Goal: Use online tool/utility: Utilize a website feature to perform a specific function

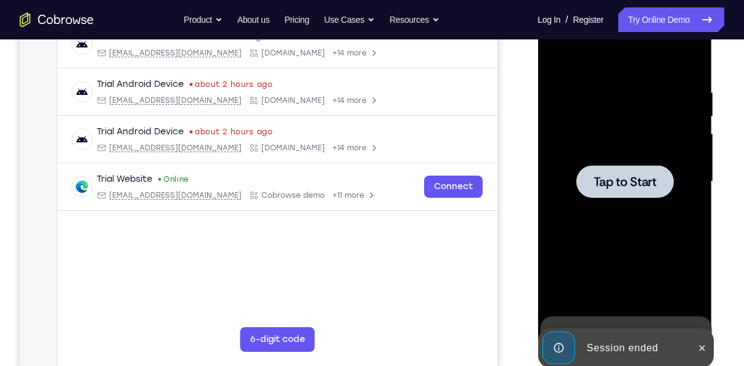
scroll to position [204, 0]
click at [654, 185] on span "Tap to Start" at bounding box center [624, 182] width 63 height 12
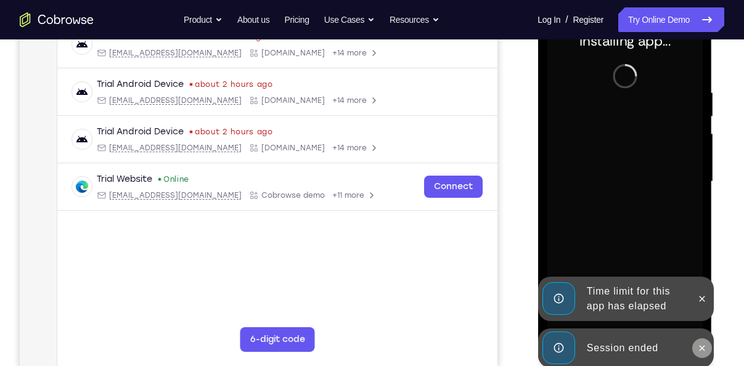
click at [703, 350] on icon at bounding box center [702, 348] width 6 height 6
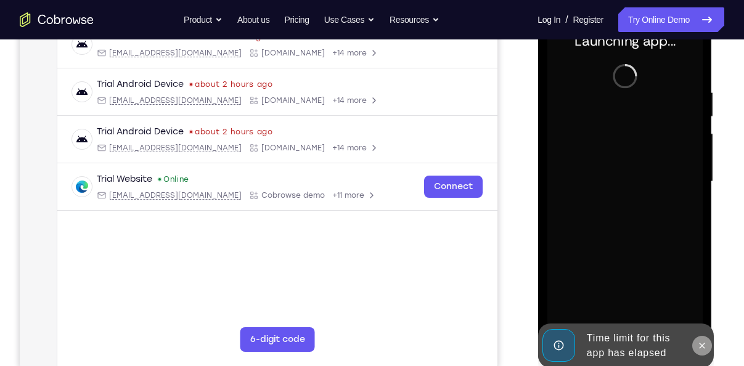
click at [701, 347] on icon at bounding box center [702, 346] width 10 height 10
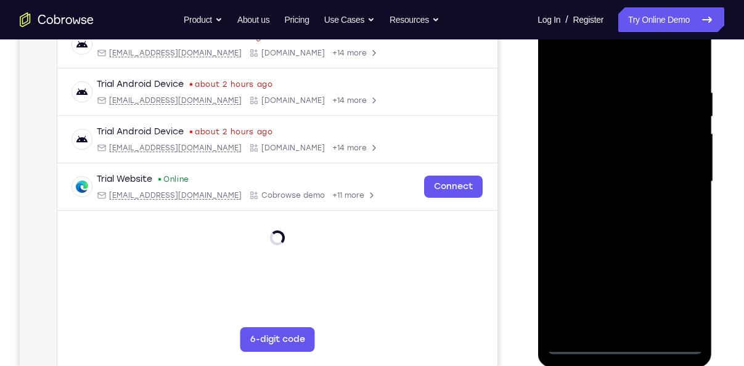
click at [623, 345] on div at bounding box center [624, 181] width 155 height 345
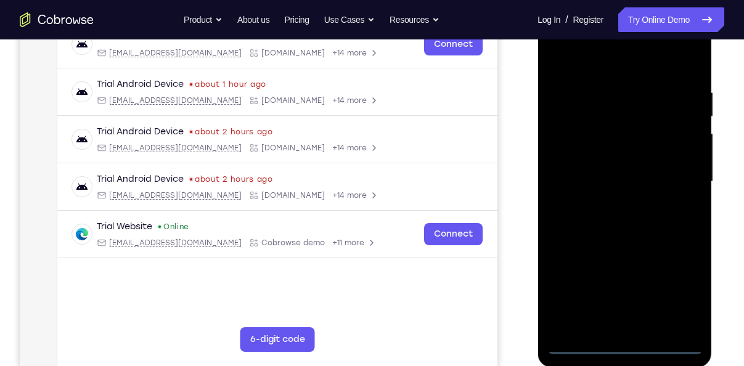
click at [679, 285] on div at bounding box center [624, 181] width 155 height 345
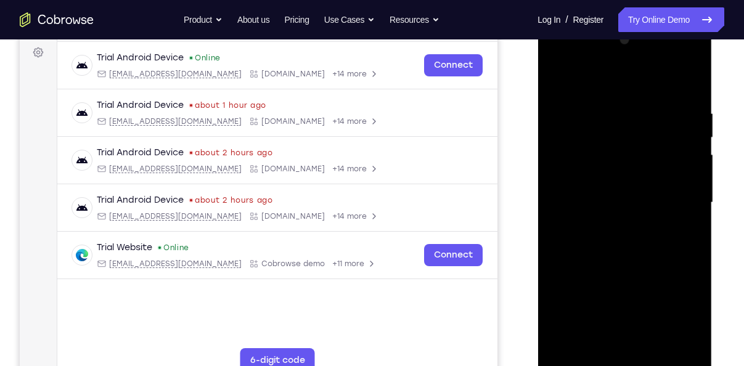
scroll to position [181, 0]
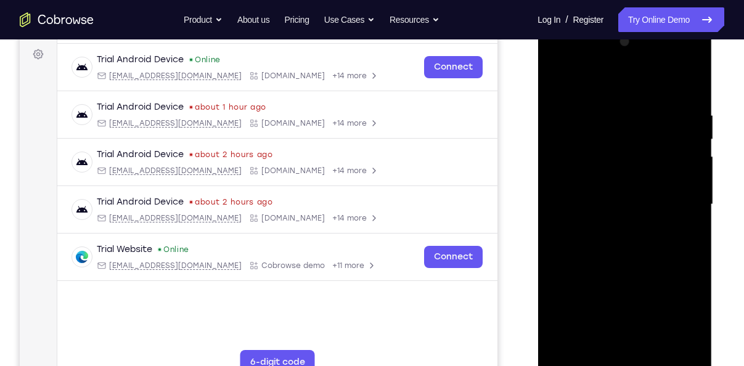
click at [560, 59] on div at bounding box center [624, 204] width 155 height 345
click at [669, 195] on div at bounding box center [624, 204] width 155 height 345
click at [610, 231] on div at bounding box center [624, 204] width 155 height 345
click at [593, 191] on div at bounding box center [624, 204] width 155 height 345
click at [584, 181] on div at bounding box center [624, 204] width 155 height 345
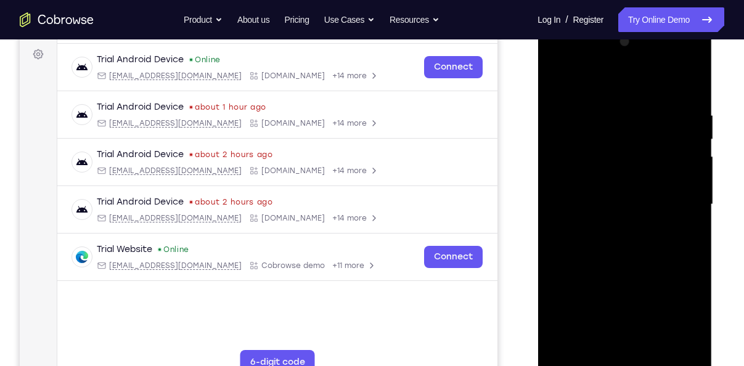
click at [626, 202] on div at bounding box center [624, 204] width 155 height 345
click at [618, 244] on div at bounding box center [624, 204] width 155 height 345
click at [625, 268] on div at bounding box center [624, 204] width 155 height 345
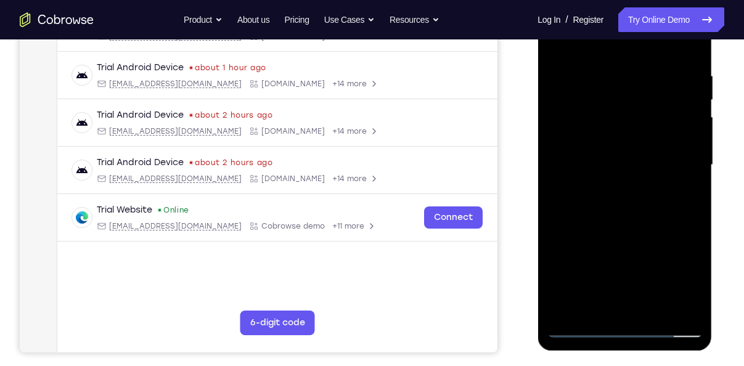
scroll to position [222, 0]
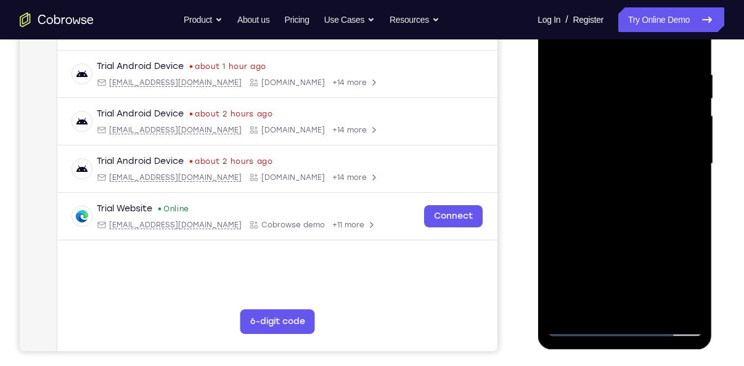
click at [657, 309] on div at bounding box center [624, 163] width 155 height 345
click at [637, 228] on div at bounding box center [624, 163] width 155 height 345
click at [636, 162] on div at bounding box center [624, 163] width 155 height 345
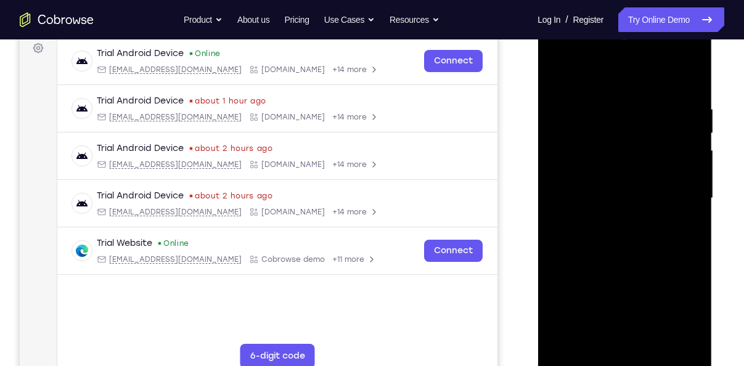
scroll to position [186, 0]
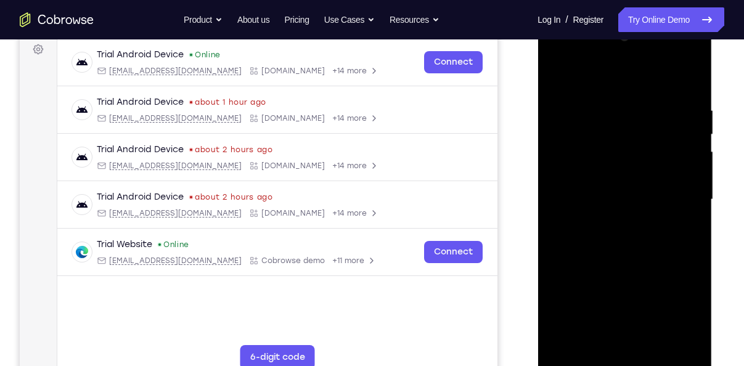
drag, startPoint x: 663, startPoint y: 162, endPoint x: 655, endPoint y: 149, distance: 14.9
click at [655, 149] on div at bounding box center [624, 199] width 155 height 345
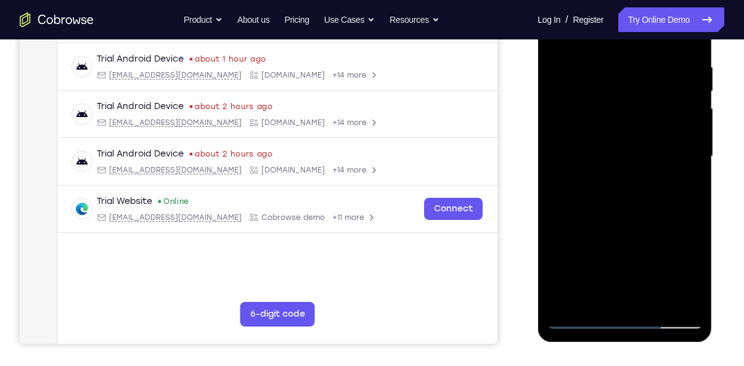
scroll to position [235, 0]
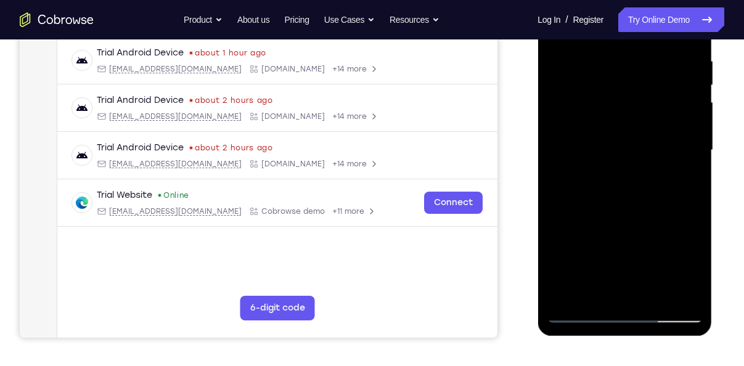
click at [595, 285] on div at bounding box center [624, 150] width 155 height 345
click at [689, 178] on div at bounding box center [624, 150] width 155 height 345
click at [684, 179] on div at bounding box center [624, 150] width 155 height 345
click at [688, 268] on div at bounding box center [624, 150] width 155 height 345
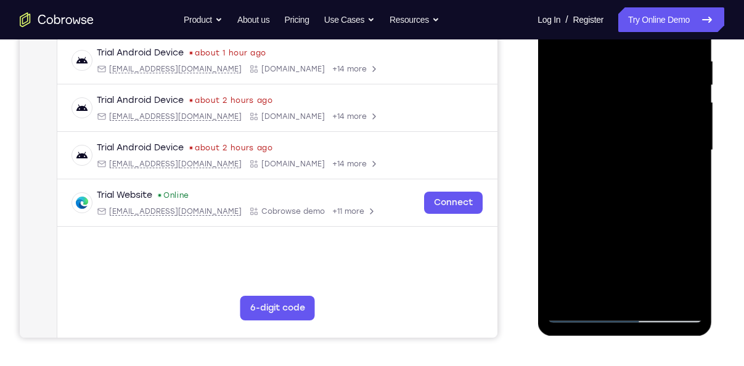
click at [688, 268] on div at bounding box center [624, 150] width 155 height 345
click at [685, 184] on div at bounding box center [624, 150] width 155 height 345
click at [596, 179] on div at bounding box center [624, 150] width 155 height 345
click at [685, 182] on div at bounding box center [624, 150] width 155 height 345
click at [683, 182] on div at bounding box center [624, 150] width 155 height 345
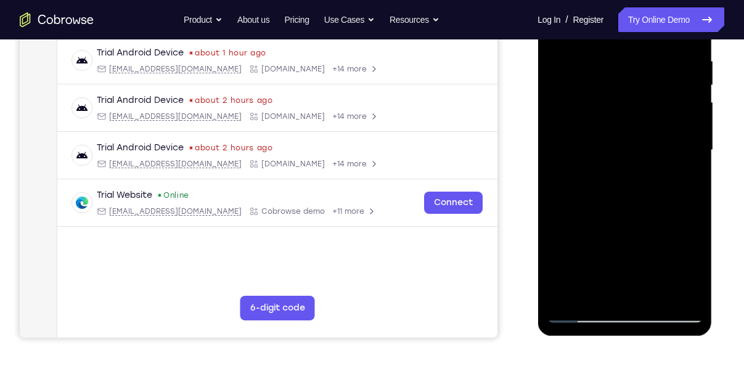
click at [599, 116] on div at bounding box center [624, 150] width 155 height 345
click at [629, 228] on div at bounding box center [624, 150] width 155 height 345
click at [599, 178] on div at bounding box center [624, 150] width 155 height 345
click at [596, 291] on div at bounding box center [624, 150] width 155 height 345
click at [657, 222] on div at bounding box center [624, 150] width 155 height 345
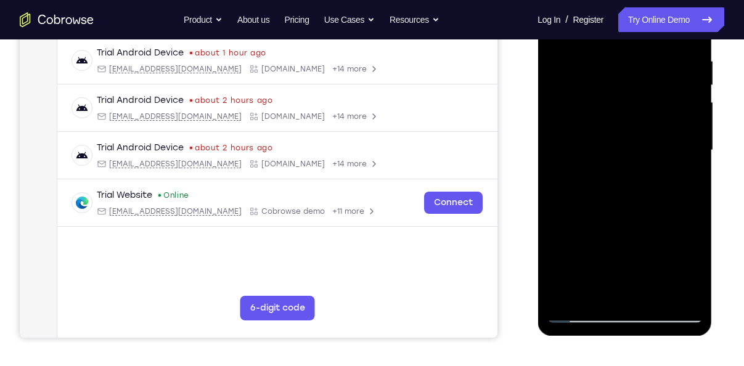
click at [657, 222] on div at bounding box center [624, 150] width 155 height 345
click at [684, 170] on div at bounding box center [624, 150] width 155 height 345
click at [608, 88] on div at bounding box center [624, 150] width 155 height 345
click at [632, 201] on div at bounding box center [624, 150] width 155 height 345
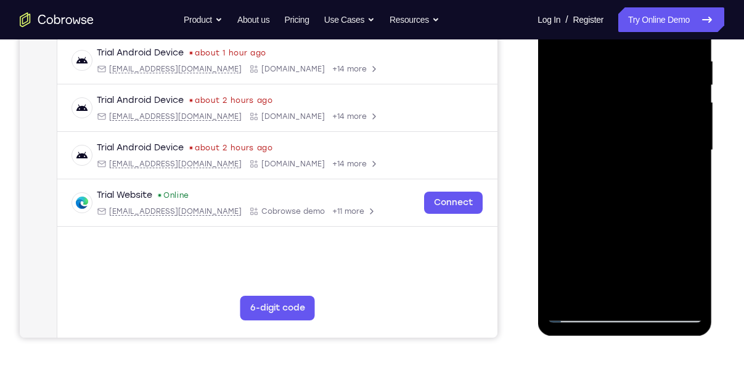
click at [682, 184] on div at bounding box center [624, 150] width 155 height 345
click at [649, 111] on div at bounding box center [624, 150] width 155 height 345
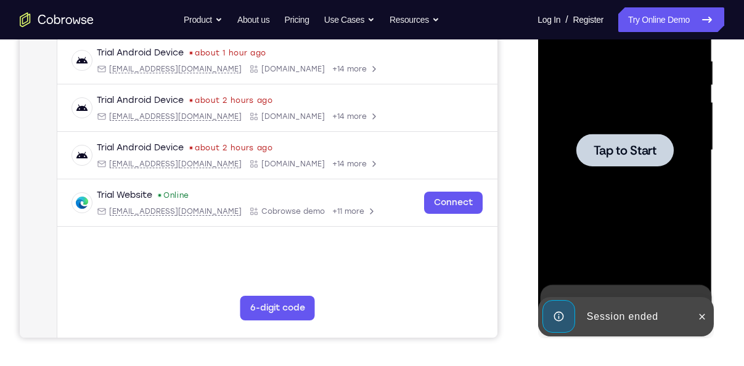
click at [642, 154] on span "Tap to Start" at bounding box center [624, 150] width 63 height 12
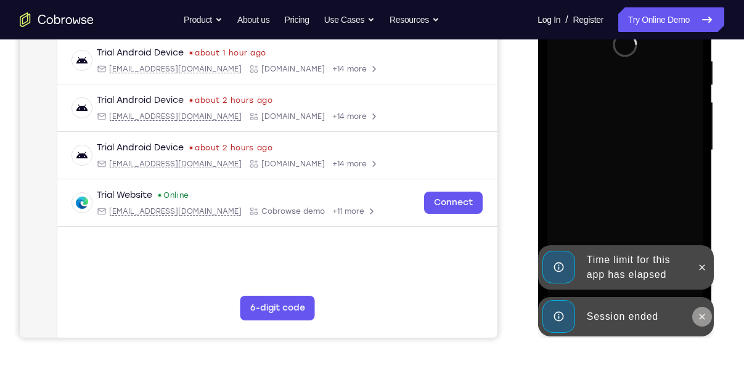
click at [709, 321] on button at bounding box center [702, 317] width 20 height 20
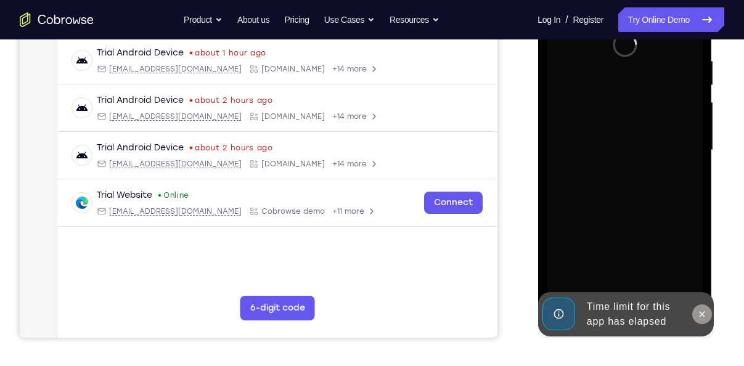
click at [703, 316] on icon at bounding box center [702, 314] width 6 height 6
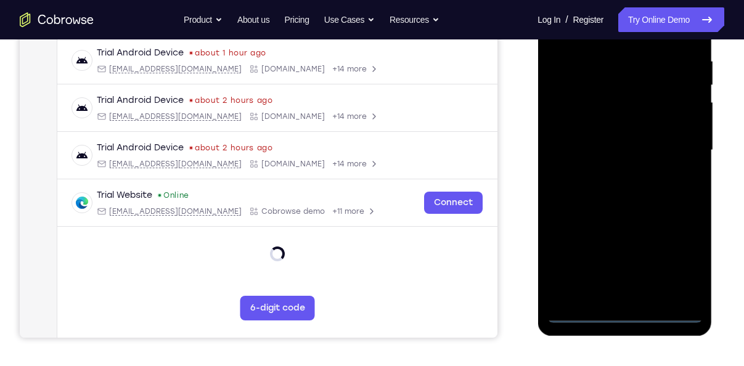
click at [624, 316] on div at bounding box center [624, 150] width 155 height 345
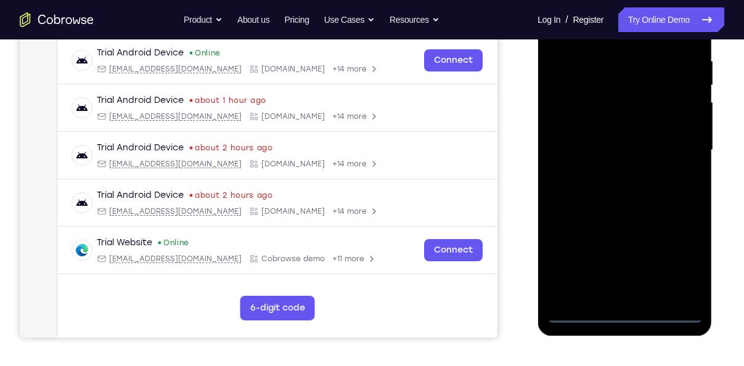
click at [685, 260] on div at bounding box center [624, 150] width 155 height 345
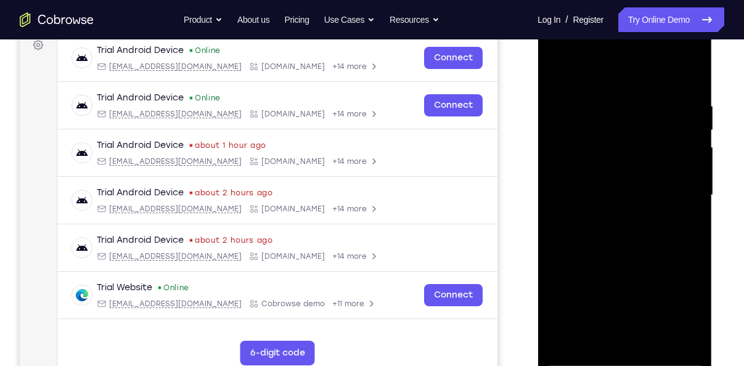
scroll to position [190, 0]
click at [560, 52] on div at bounding box center [624, 195] width 155 height 345
click at [678, 192] on div at bounding box center [624, 195] width 155 height 345
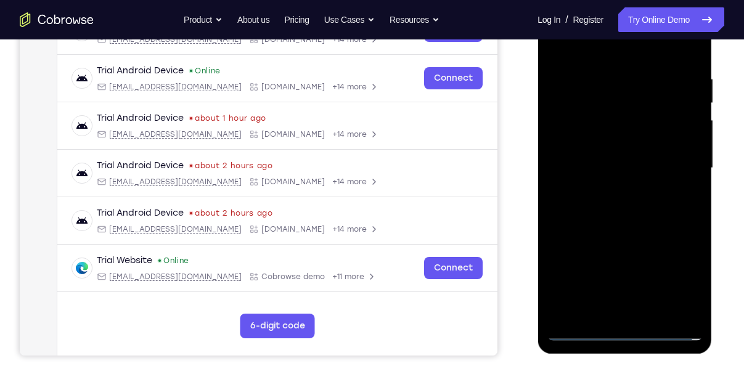
scroll to position [221, 0]
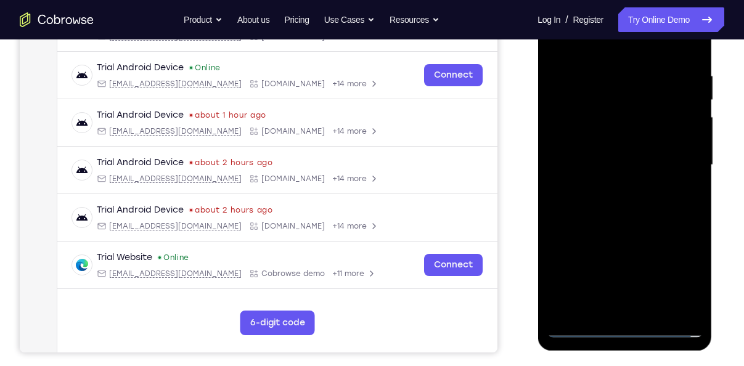
click at [611, 186] on div at bounding box center [624, 165] width 155 height 345
click at [614, 152] on div at bounding box center [624, 165] width 155 height 345
click at [585, 138] on div at bounding box center [624, 165] width 155 height 345
click at [610, 160] on div at bounding box center [624, 165] width 155 height 345
click at [615, 208] on div at bounding box center [624, 165] width 155 height 345
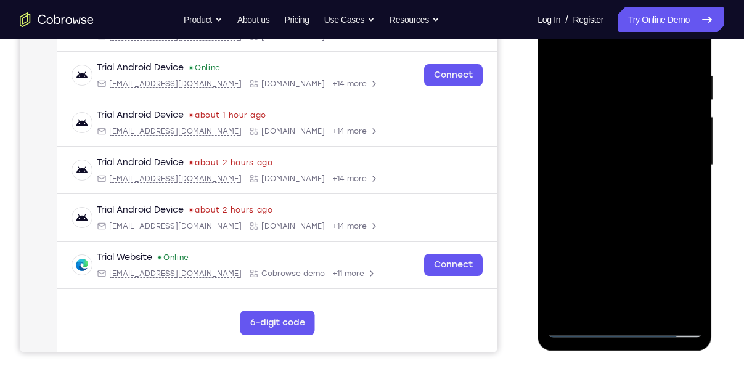
click at [661, 315] on div at bounding box center [624, 165] width 155 height 345
click at [624, 213] on div at bounding box center [624, 165] width 155 height 345
click at [652, 313] on div at bounding box center [624, 165] width 155 height 345
click at [626, 227] on div at bounding box center [624, 165] width 155 height 345
click at [613, 160] on div at bounding box center [624, 165] width 155 height 345
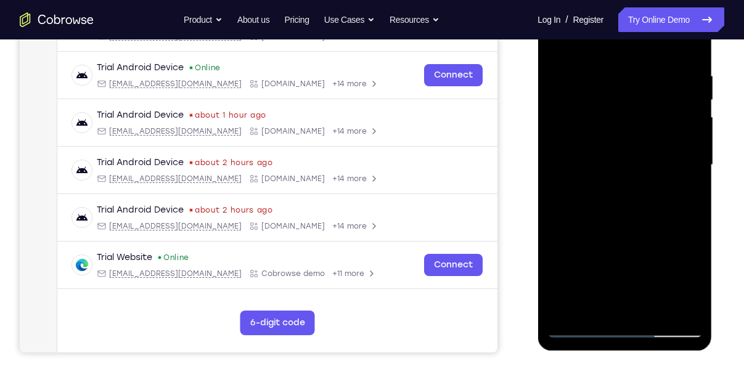
click at [687, 197] on div at bounding box center [624, 165] width 155 height 345
click at [597, 195] on div at bounding box center [624, 165] width 155 height 345
click at [590, 197] on div at bounding box center [624, 165] width 155 height 345
click at [683, 197] on div at bounding box center [624, 165] width 155 height 345
click at [609, 194] on div at bounding box center [624, 165] width 155 height 345
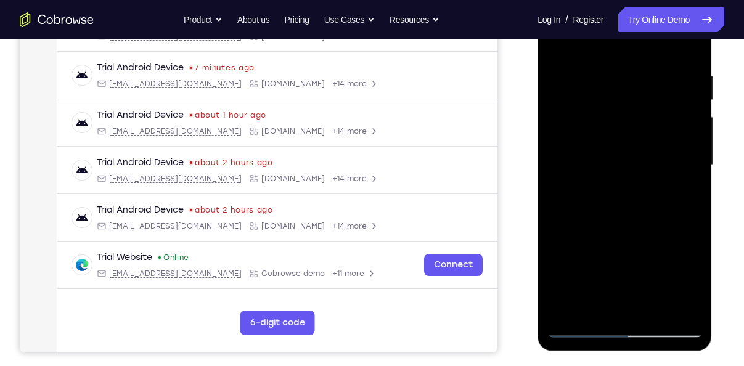
click at [609, 194] on div at bounding box center [624, 165] width 155 height 345
click at [588, 156] on div at bounding box center [624, 165] width 155 height 345
click at [602, 264] on div at bounding box center [624, 165] width 155 height 345
click at [612, 248] on div at bounding box center [624, 165] width 155 height 345
click at [583, 308] on div at bounding box center [624, 165] width 155 height 345
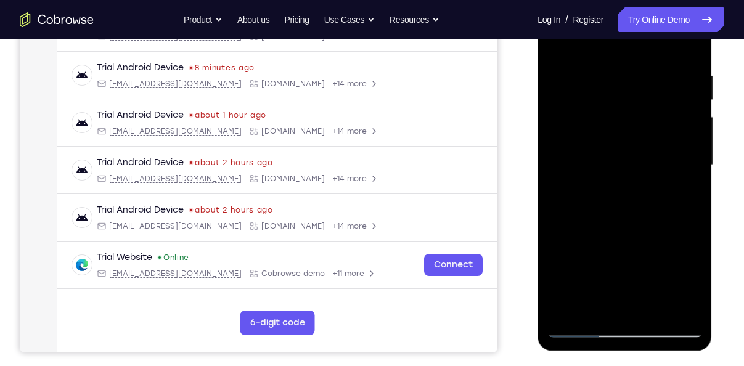
click at [688, 195] on div at bounding box center [624, 165] width 155 height 345
click at [682, 195] on div at bounding box center [624, 165] width 155 height 345
click at [590, 156] on div at bounding box center [624, 165] width 155 height 345
click at [610, 260] on div at bounding box center [624, 165] width 155 height 345
click at [610, 246] on div at bounding box center [624, 165] width 155 height 345
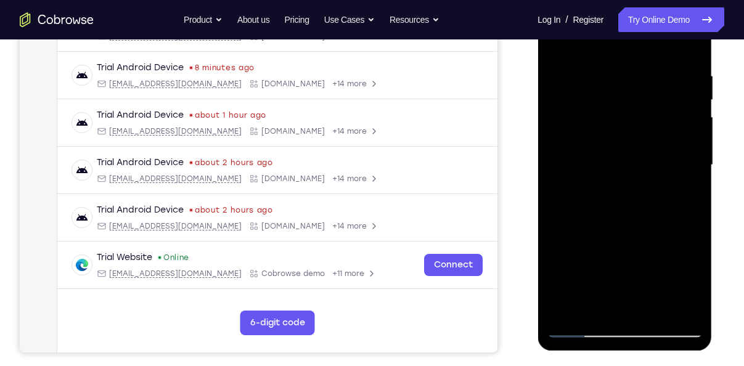
click at [622, 252] on div at bounding box center [624, 165] width 155 height 345
click at [681, 197] on div at bounding box center [624, 165] width 155 height 345
click at [557, 42] on div at bounding box center [624, 165] width 155 height 345
click at [613, 184] on div at bounding box center [624, 165] width 155 height 345
click at [557, 45] on div at bounding box center [624, 165] width 155 height 345
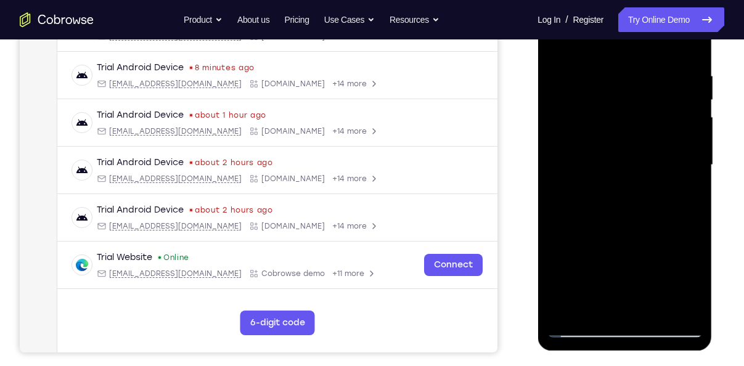
click at [607, 160] on div at bounding box center [624, 165] width 155 height 345
click at [582, 285] on div at bounding box center [624, 165] width 155 height 345
click at [607, 282] on div at bounding box center [624, 165] width 155 height 345
click at [612, 266] on div at bounding box center [624, 165] width 155 height 345
click at [589, 308] on div at bounding box center [624, 165] width 155 height 345
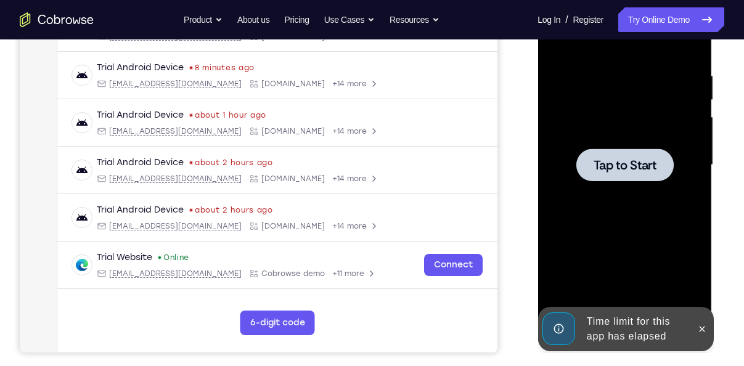
click at [624, 181] on div at bounding box center [624, 165] width 155 height 345
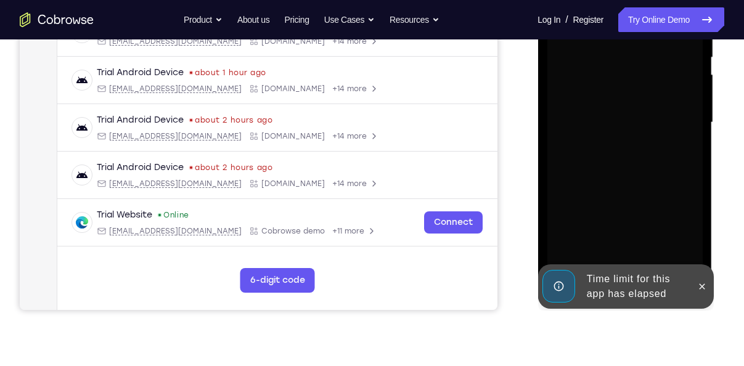
scroll to position [264, 0]
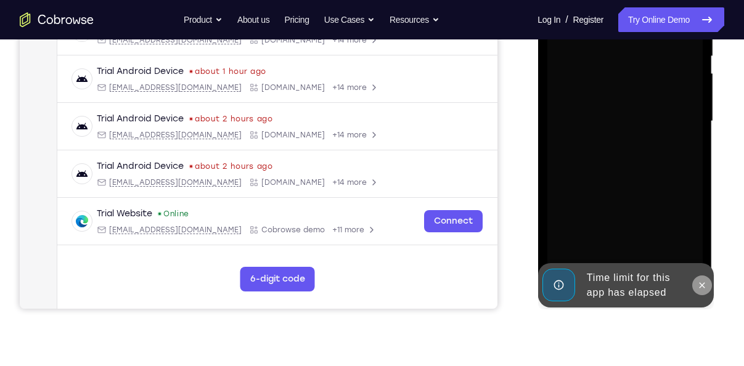
click at [703, 284] on icon at bounding box center [702, 285] width 10 height 10
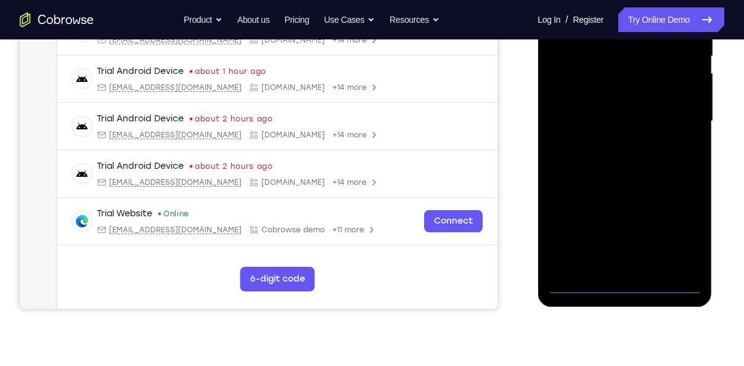
click at [625, 285] on div at bounding box center [624, 121] width 155 height 345
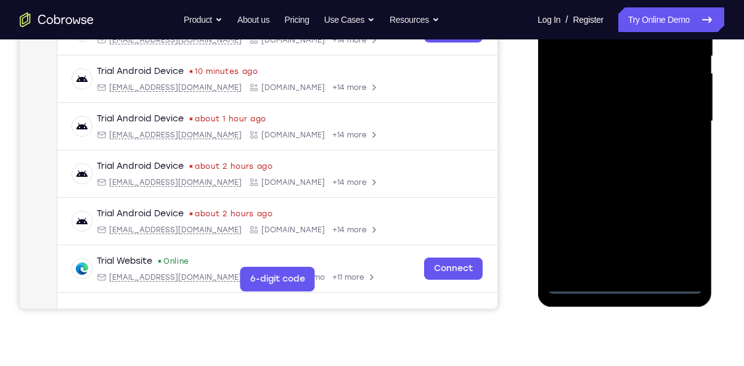
click at [678, 229] on div at bounding box center [624, 121] width 155 height 345
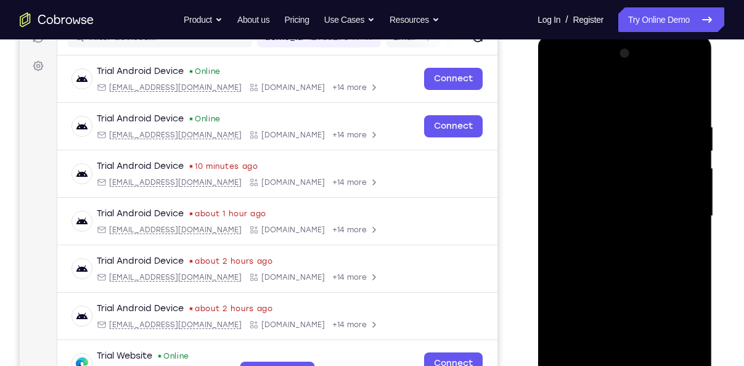
scroll to position [169, 0]
click at [557, 75] on div at bounding box center [624, 216] width 155 height 345
click at [669, 210] on div at bounding box center [624, 216] width 155 height 345
click at [612, 237] on div at bounding box center [624, 216] width 155 height 345
click at [602, 206] on div at bounding box center [624, 216] width 155 height 345
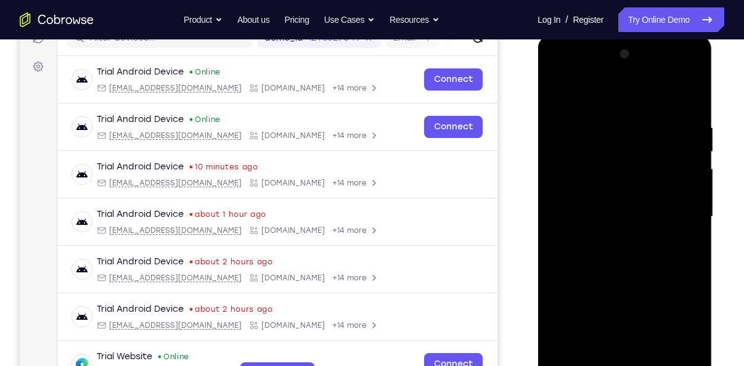
click at [588, 193] on div at bounding box center [624, 216] width 155 height 345
click at [621, 215] on div at bounding box center [624, 216] width 155 height 345
click at [623, 255] on div at bounding box center [624, 216] width 155 height 345
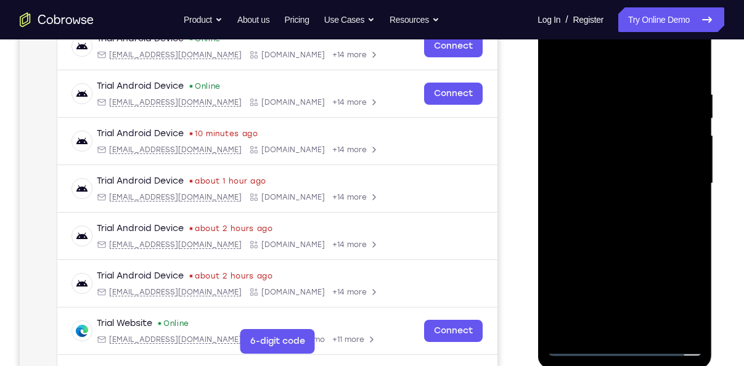
scroll to position [205, 0]
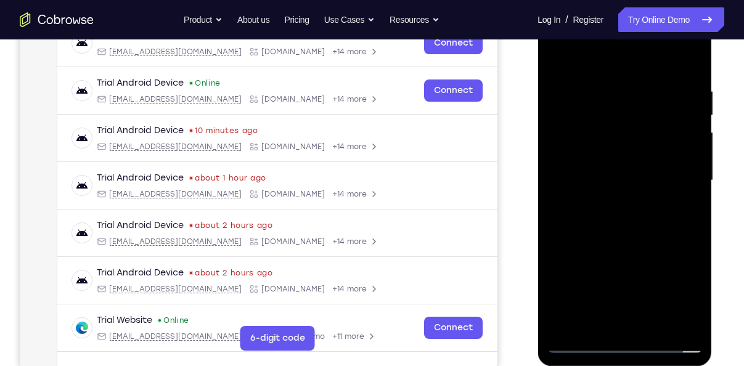
click at [655, 327] on div at bounding box center [624, 180] width 155 height 345
click at [636, 240] on div at bounding box center [624, 180] width 155 height 345
click at [654, 327] on div at bounding box center [624, 180] width 155 height 345
click at [628, 245] on div at bounding box center [624, 180] width 155 height 345
click at [616, 244] on div at bounding box center [624, 180] width 155 height 345
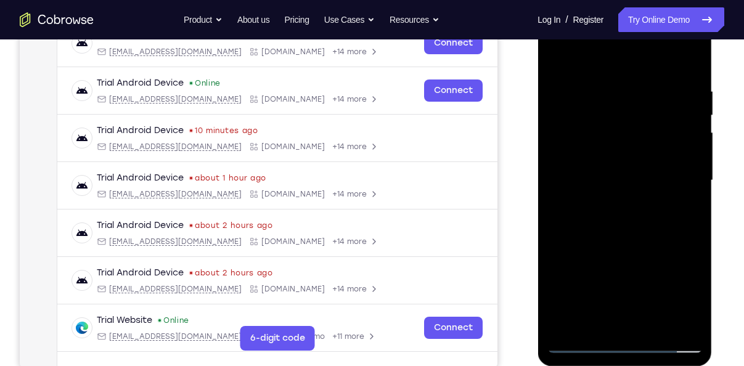
click at [558, 60] on div at bounding box center [624, 180] width 155 height 345
click at [622, 166] on div at bounding box center [624, 180] width 155 height 345
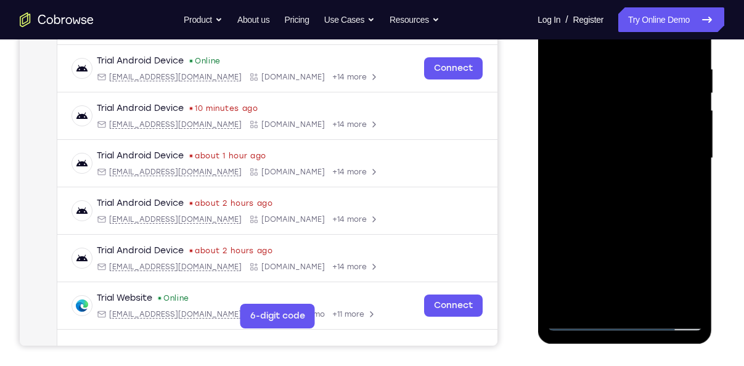
scroll to position [229, 0]
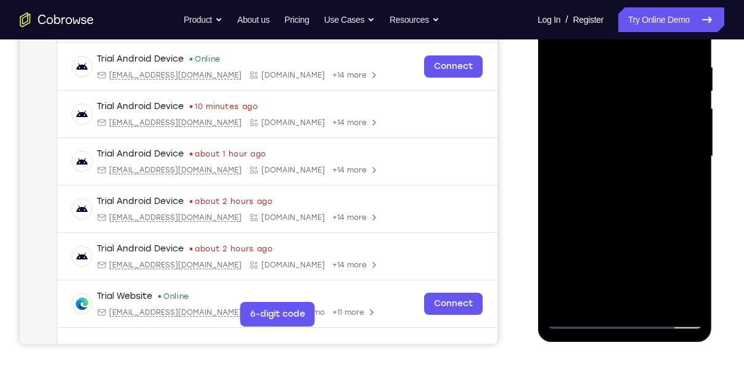
click at [604, 292] on div at bounding box center [624, 156] width 155 height 345
click at [682, 187] on div at bounding box center [624, 156] width 155 height 345
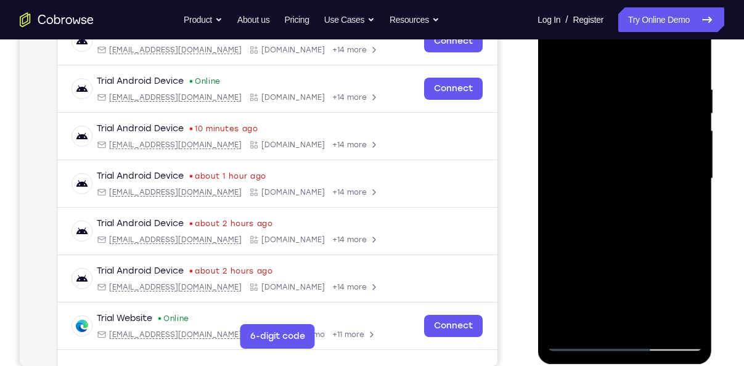
scroll to position [206, 0]
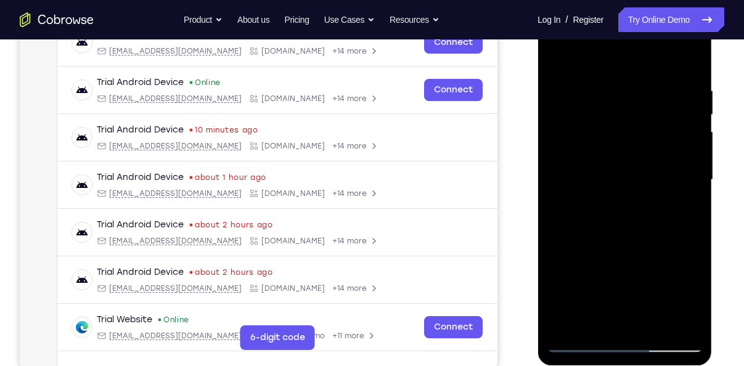
click at [559, 57] on div at bounding box center [624, 179] width 155 height 345
click at [599, 171] on div at bounding box center [624, 179] width 155 height 345
click at [596, 291] on div at bounding box center [624, 179] width 155 height 345
click at [613, 297] on div at bounding box center [624, 179] width 155 height 345
click at [592, 319] on div at bounding box center [624, 179] width 155 height 345
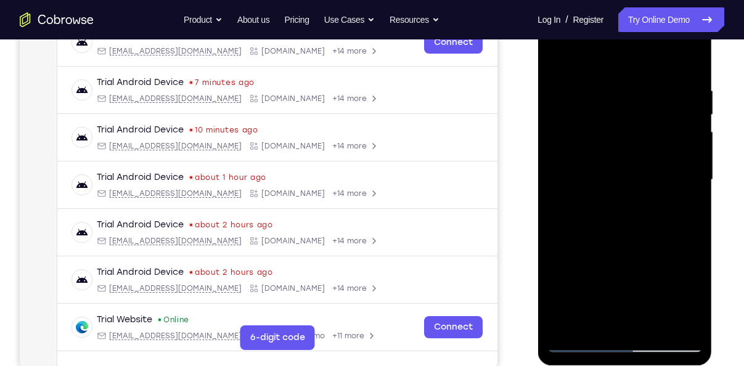
click at [597, 319] on div at bounding box center [624, 179] width 155 height 345
click at [658, 249] on div at bounding box center [624, 179] width 155 height 345
click at [684, 199] on div at bounding box center [624, 179] width 155 height 345
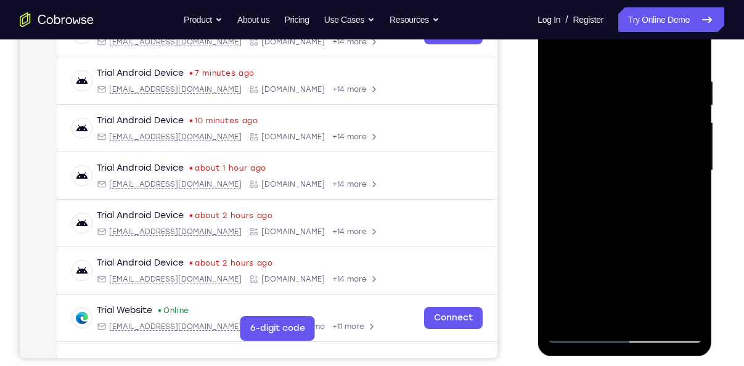
scroll to position [211, 0]
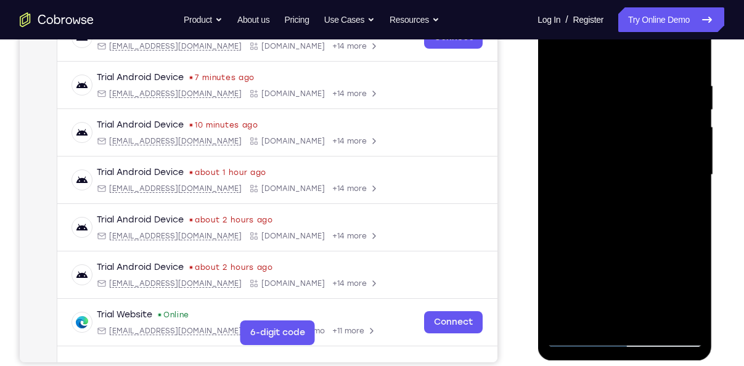
click at [604, 205] on div at bounding box center [624, 174] width 155 height 345
click at [678, 202] on div at bounding box center [624, 174] width 155 height 345
click at [580, 167] on div at bounding box center [624, 174] width 155 height 345
click at [586, 313] on div at bounding box center [624, 174] width 155 height 345
click at [584, 185] on div at bounding box center [624, 174] width 155 height 345
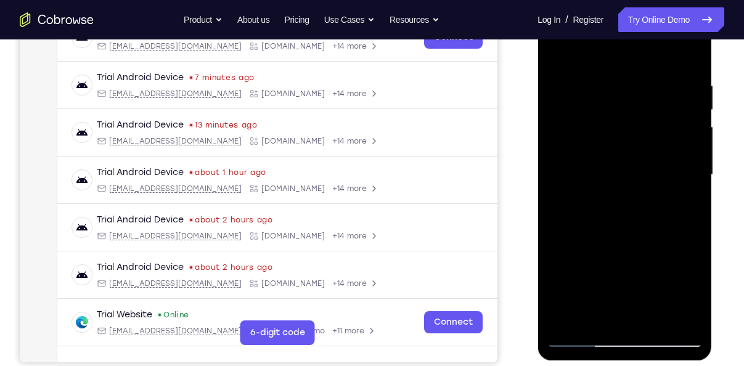
click at [597, 278] on div at bounding box center [624, 174] width 155 height 345
click at [615, 264] on div at bounding box center [624, 174] width 155 height 345
click at [594, 311] on div at bounding box center [624, 174] width 155 height 345
click at [578, 203] on div at bounding box center [624, 174] width 155 height 345
click at [682, 205] on div at bounding box center [624, 174] width 155 height 345
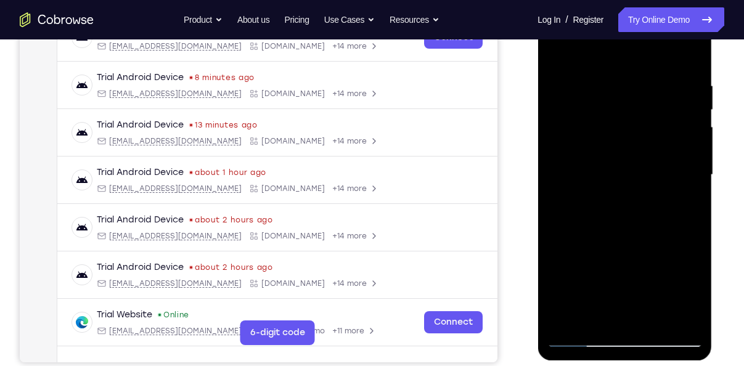
click at [643, 166] on div at bounding box center [624, 174] width 155 height 345
click at [679, 269] on div at bounding box center [624, 174] width 155 height 345
click at [684, 208] on div at bounding box center [624, 174] width 155 height 345
click at [602, 203] on div at bounding box center [624, 174] width 155 height 345
click at [682, 210] on div at bounding box center [624, 174] width 155 height 345
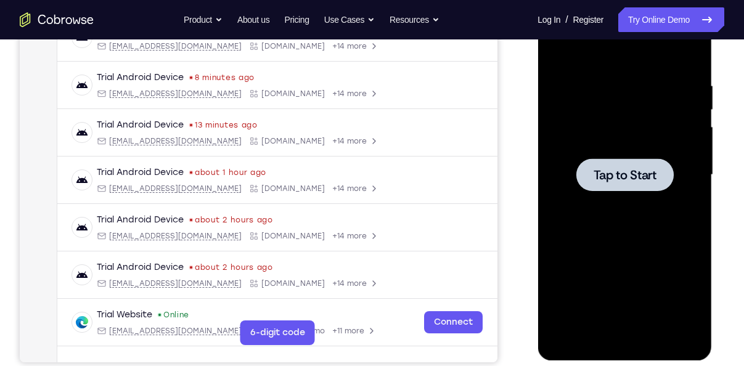
click at [634, 171] on span "Tap to Start" at bounding box center [624, 175] width 63 height 12
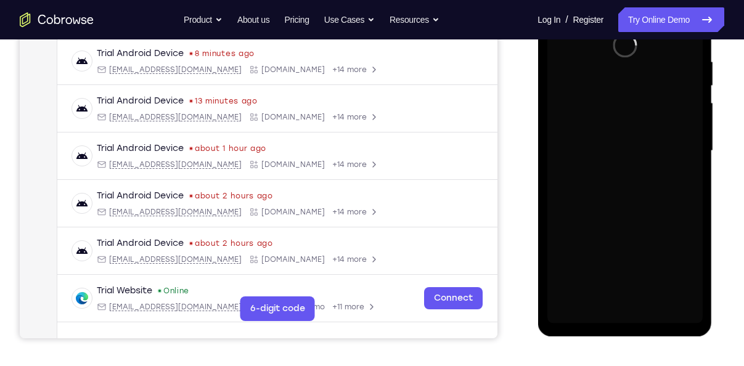
scroll to position [244, 0]
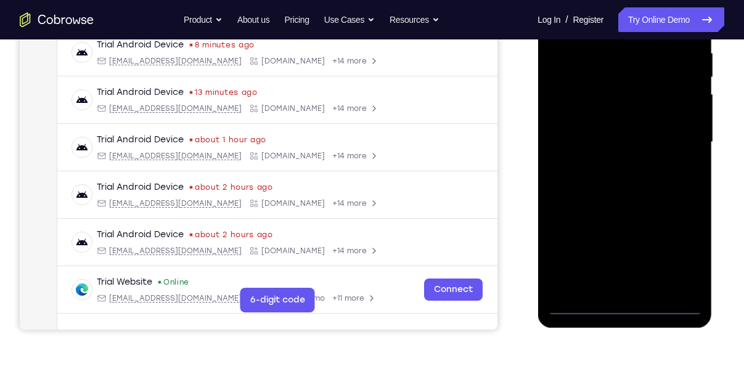
click at [624, 307] on div at bounding box center [624, 142] width 155 height 345
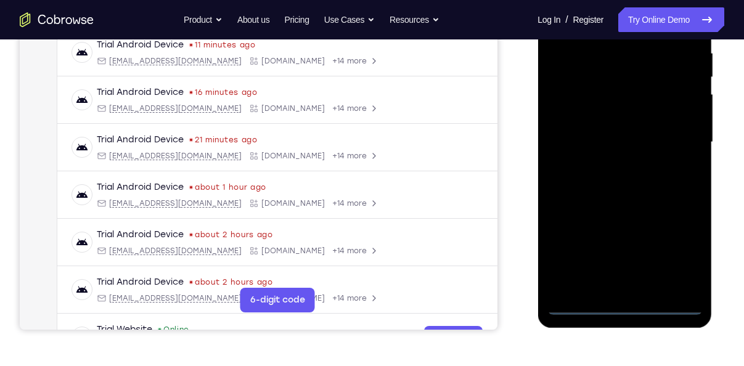
click at [686, 250] on div at bounding box center [624, 142] width 155 height 345
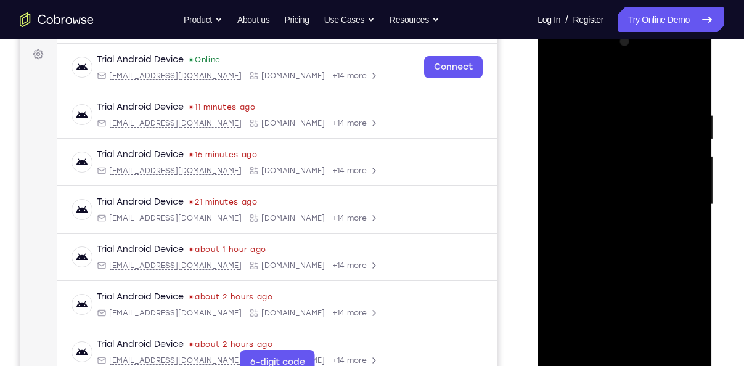
click at [559, 62] on div at bounding box center [624, 204] width 155 height 345
click at [673, 193] on div at bounding box center [624, 204] width 155 height 345
click at [610, 228] on div at bounding box center [624, 204] width 155 height 345
click at [616, 190] on div at bounding box center [624, 204] width 155 height 345
click at [606, 181] on div at bounding box center [624, 204] width 155 height 345
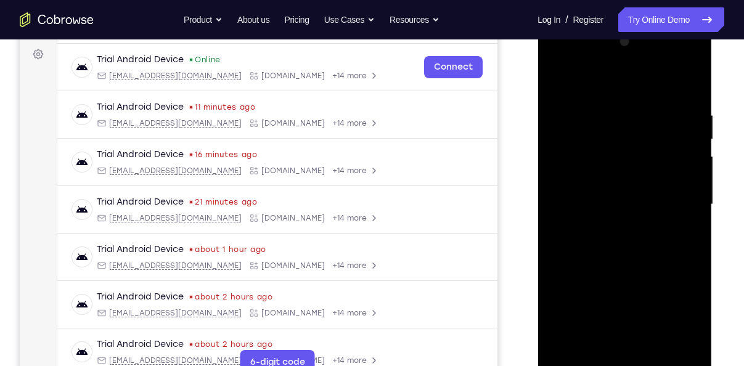
click at [629, 203] on div at bounding box center [624, 204] width 155 height 345
click at [620, 244] on div at bounding box center [624, 204] width 155 height 345
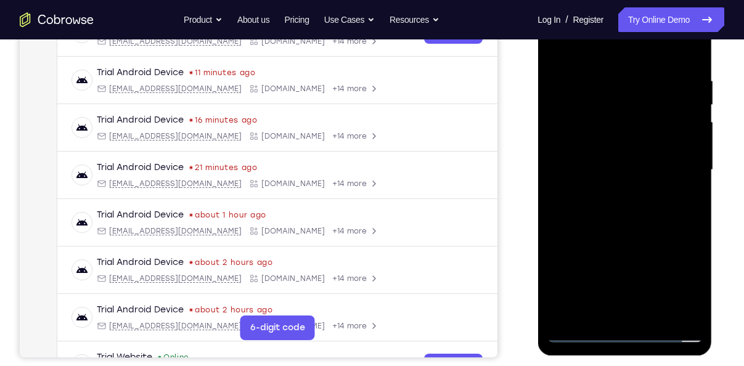
scroll to position [216, 0]
click at [622, 229] on div at bounding box center [624, 170] width 155 height 345
click at [657, 319] on div at bounding box center [624, 170] width 155 height 345
click at [624, 238] on div at bounding box center [624, 170] width 155 height 345
click at [616, 160] on div at bounding box center [624, 170] width 155 height 345
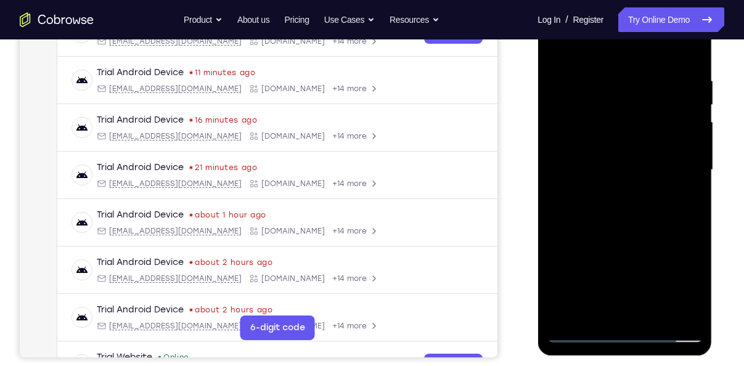
click at [576, 289] on div at bounding box center [624, 170] width 155 height 345
click at [594, 289] on div at bounding box center [624, 170] width 155 height 345
click at [611, 271] on div at bounding box center [624, 170] width 155 height 345
click at [593, 308] on div at bounding box center [624, 170] width 155 height 345
click at [681, 202] on div at bounding box center [624, 170] width 155 height 345
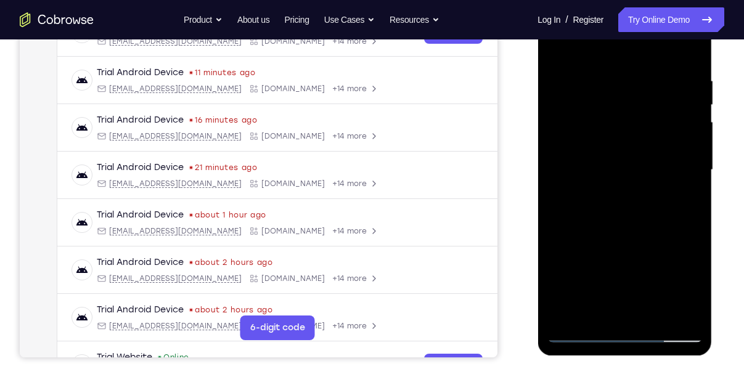
click at [555, 53] on div at bounding box center [624, 170] width 155 height 345
click at [562, 46] on div at bounding box center [624, 170] width 155 height 345
click at [607, 81] on div at bounding box center [624, 170] width 155 height 345
click at [688, 52] on div at bounding box center [624, 170] width 155 height 345
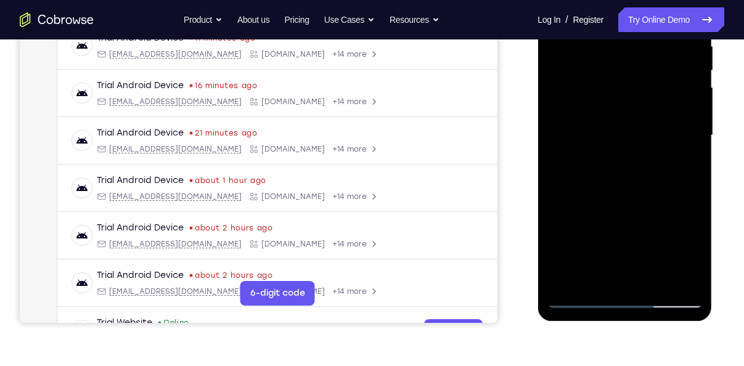
scroll to position [252, 0]
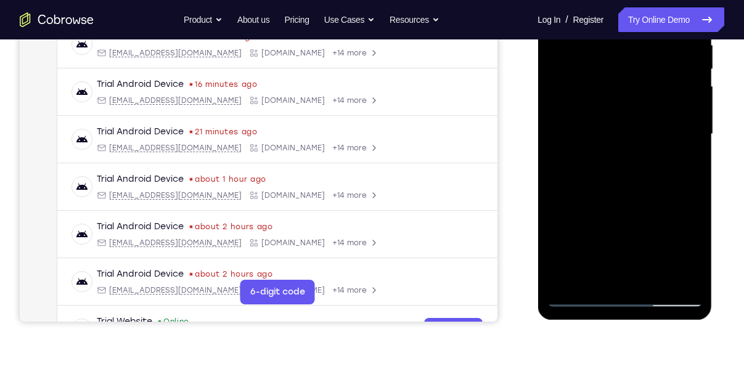
click at [693, 190] on div at bounding box center [624, 134] width 155 height 345
click at [691, 191] on div at bounding box center [624, 134] width 155 height 345
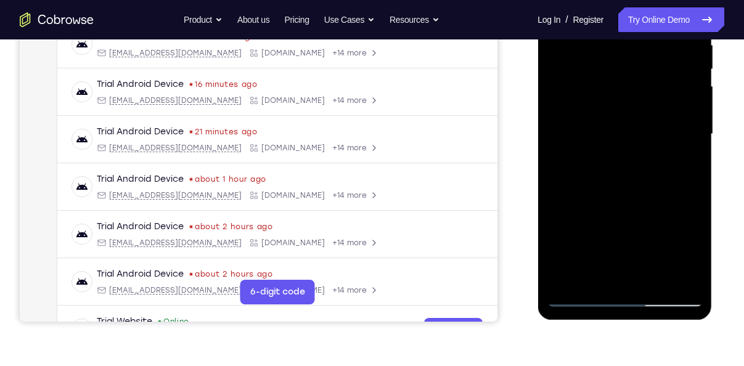
drag, startPoint x: 621, startPoint y: 224, endPoint x: 613, endPoint y: 101, distance: 123.5
click at [613, 101] on div at bounding box center [624, 134] width 155 height 345
drag, startPoint x: 636, startPoint y: 216, endPoint x: 625, endPoint y: 49, distance: 168.0
click at [625, 49] on div at bounding box center [624, 134] width 155 height 345
drag, startPoint x: 641, startPoint y: 228, endPoint x: 629, endPoint y: 65, distance: 163.8
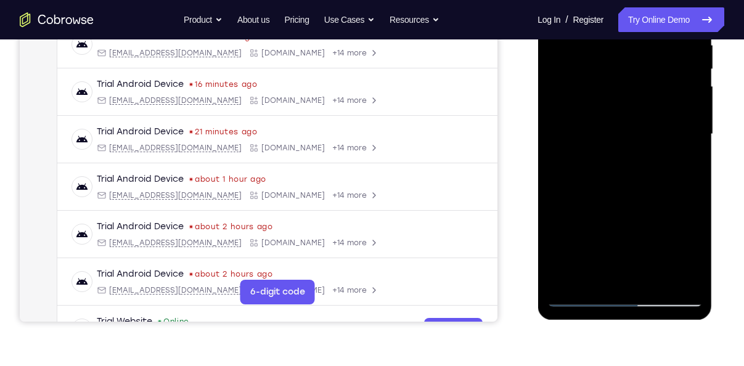
click at [629, 65] on div at bounding box center [624, 134] width 155 height 345
drag, startPoint x: 648, startPoint y: 227, endPoint x: 660, endPoint y: 67, distance: 160.1
click at [660, 67] on div at bounding box center [624, 134] width 155 height 345
drag, startPoint x: 644, startPoint y: 200, endPoint x: 645, endPoint y: 149, distance: 51.8
click at [645, 149] on div at bounding box center [624, 134] width 155 height 345
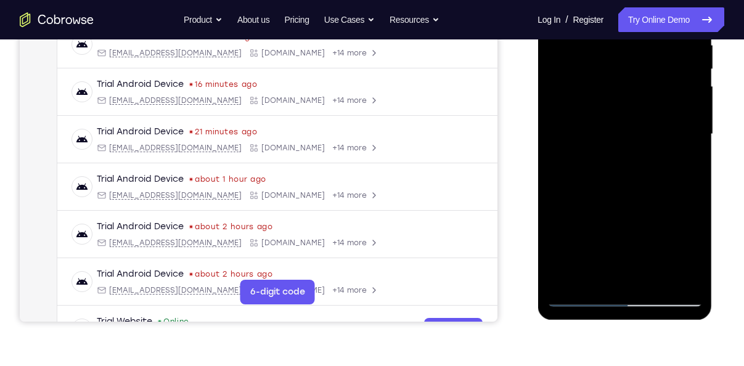
drag, startPoint x: 641, startPoint y: 160, endPoint x: 636, endPoint y: 82, distance: 77.8
click at [636, 82] on div at bounding box center [624, 134] width 155 height 345
drag, startPoint x: 615, startPoint y: 190, endPoint x: 618, endPoint y: 59, distance: 130.7
click at [618, 59] on div at bounding box center [624, 134] width 155 height 345
drag, startPoint x: 623, startPoint y: 202, endPoint x: 619, endPoint y: 78, distance: 124.6
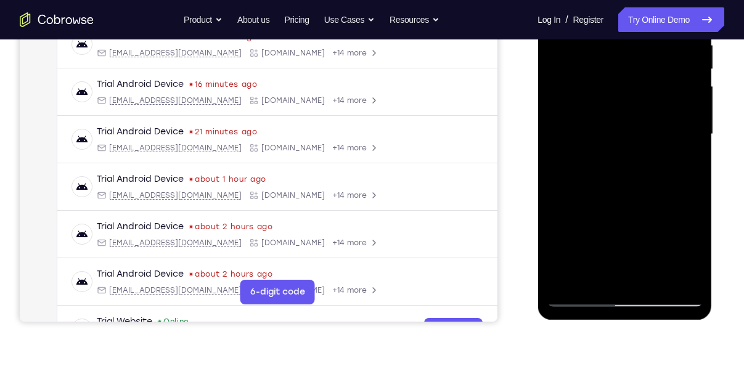
click at [619, 78] on div at bounding box center [624, 134] width 155 height 345
click at [652, 281] on div at bounding box center [624, 134] width 155 height 345
click at [608, 125] on div at bounding box center [624, 134] width 155 height 345
click at [687, 162] on div at bounding box center [624, 134] width 155 height 345
click at [585, 142] on div at bounding box center [624, 134] width 155 height 345
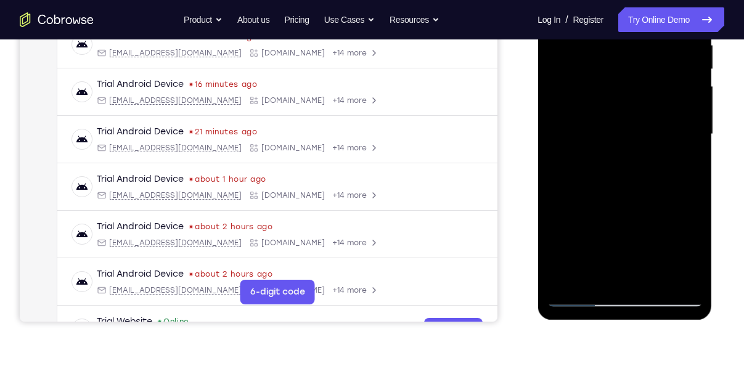
click at [620, 252] on div at bounding box center [624, 134] width 155 height 345
click at [609, 237] on div at bounding box center [624, 134] width 155 height 345
